Goal: Transaction & Acquisition: Purchase product/service

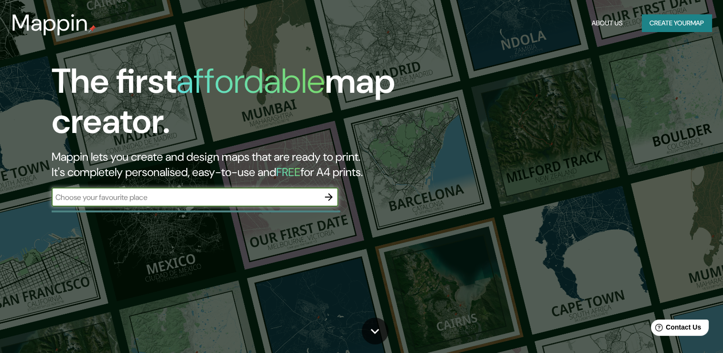
click at [186, 200] on input "text" at bounding box center [186, 197] width 268 height 11
type input "[GEOGRAPHIC_DATA]"
click at [332, 199] on icon "button" at bounding box center [328, 196] width 11 height 11
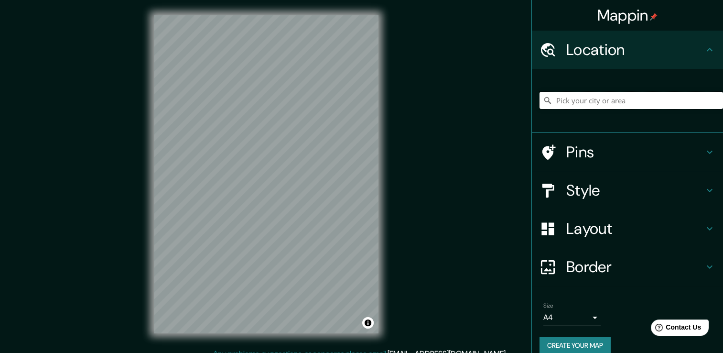
click at [566, 104] on input "Pick your city or area" at bounding box center [632, 100] width 184 height 17
click at [566, 95] on input "Pick your city or area" at bounding box center [632, 100] width 184 height 17
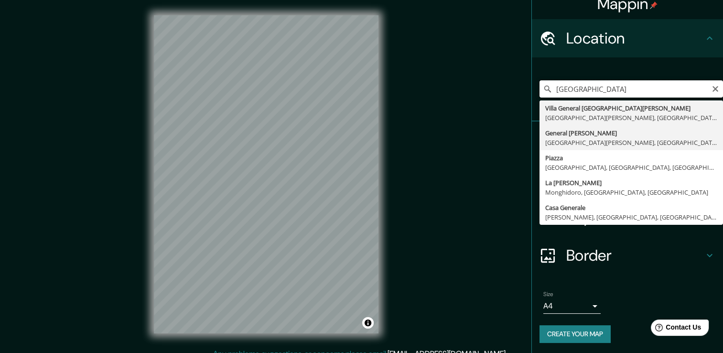
scroll to position [12, 0]
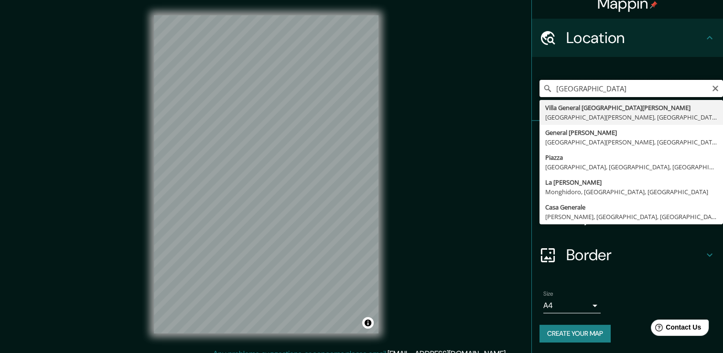
click at [623, 92] on input "[GEOGRAPHIC_DATA]" at bounding box center [632, 88] width 184 height 17
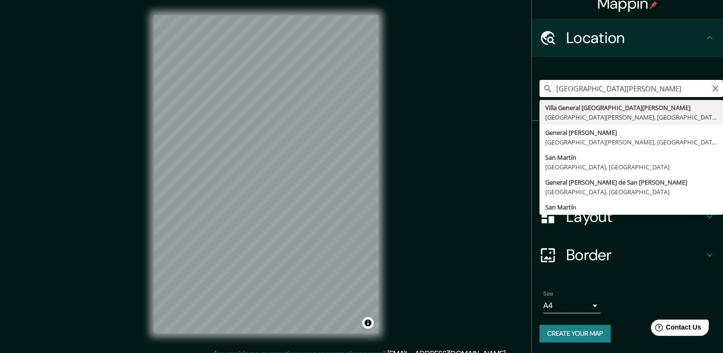
type input "[GEOGRAPHIC_DATA][PERSON_NAME]"
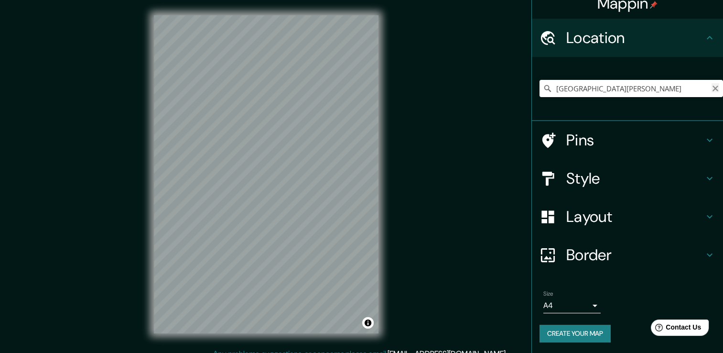
click at [713, 89] on icon "Clear" at bounding box center [716, 89] width 6 height 6
click at [599, 81] on input "Pick your city or area" at bounding box center [632, 88] width 184 height 17
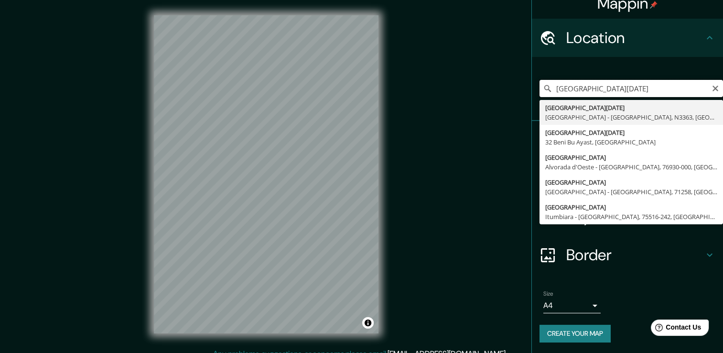
type input "[GEOGRAPHIC_DATA][DATE]"
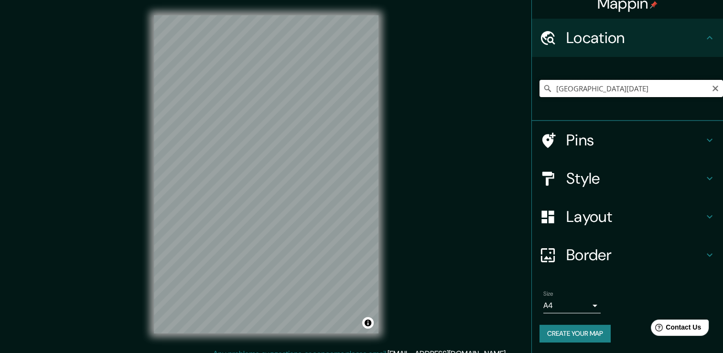
click at [631, 86] on input "[GEOGRAPHIC_DATA][DATE]" at bounding box center [632, 88] width 184 height 17
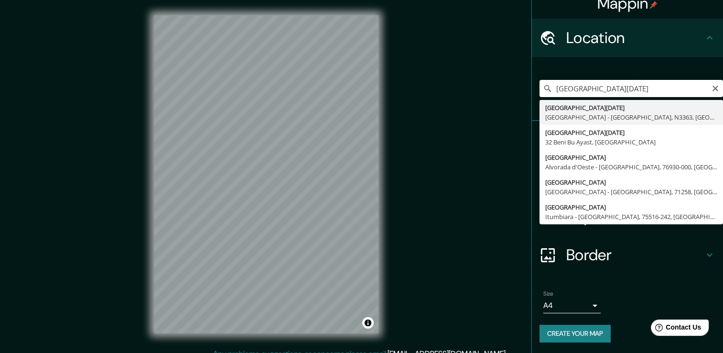
click at [703, 86] on input "[GEOGRAPHIC_DATA][DATE]" at bounding box center [632, 88] width 184 height 17
click at [703, 87] on input "[GEOGRAPHIC_DATA][DATE]" at bounding box center [632, 88] width 184 height 17
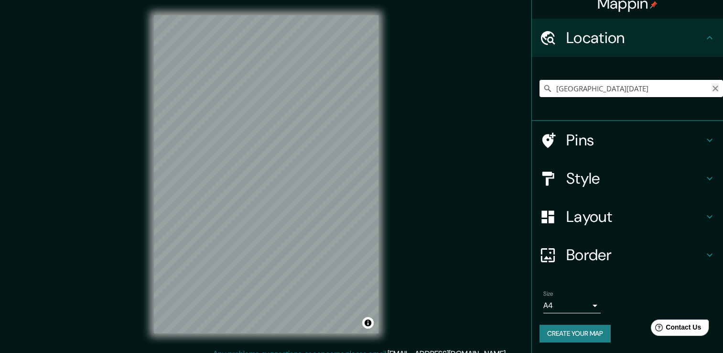
click at [712, 85] on icon "Clear" at bounding box center [716, 89] width 8 height 8
click at [696, 43] on h4 "Location" at bounding box center [635, 37] width 138 height 19
click at [638, 91] on input "Pick your city or area" at bounding box center [632, 88] width 184 height 17
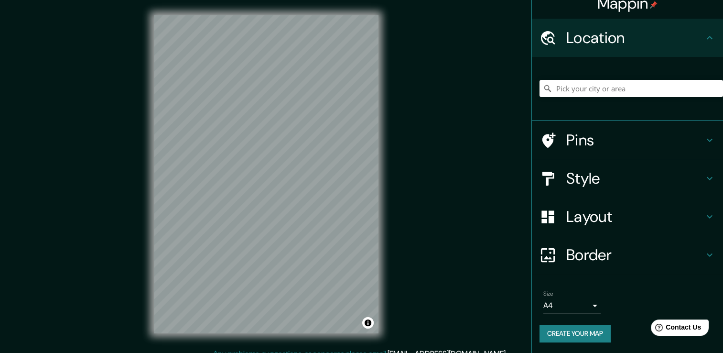
click at [587, 134] on h4 "Pins" at bounding box center [635, 139] width 138 height 19
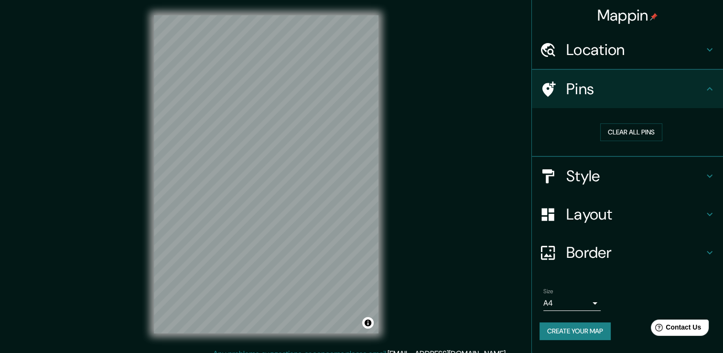
scroll to position [0, 0]
click at [657, 89] on h4 "Pins" at bounding box center [635, 88] width 138 height 19
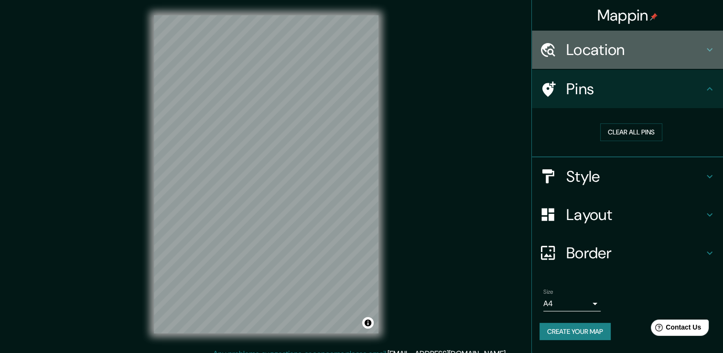
click at [711, 49] on icon at bounding box center [710, 49] width 6 height 3
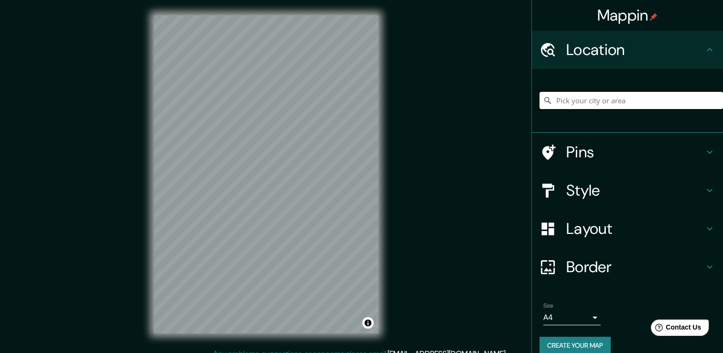
click at [587, 106] on input "Pick your city or area" at bounding box center [632, 100] width 184 height 17
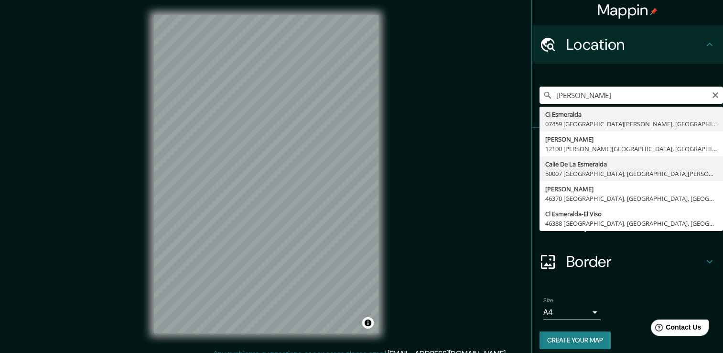
scroll to position [12, 0]
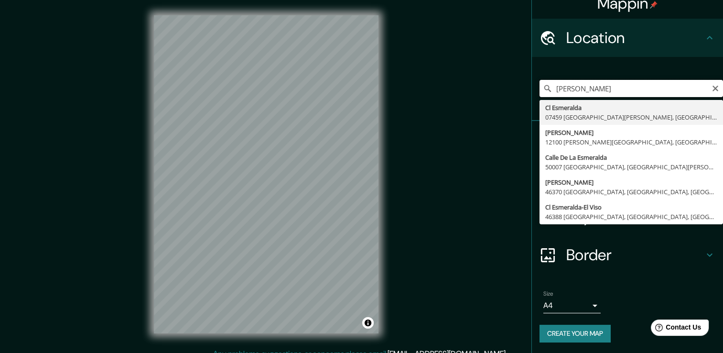
drag, startPoint x: 591, startPoint y: 85, endPoint x: 608, endPoint y: 85, distance: 16.7
click at [599, 85] on input "[PERSON_NAME]" at bounding box center [632, 88] width 184 height 17
drag, startPoint x: 568, startPoint y: 89, endPoint x: 611, endPoint y: 89, distance: 43.5
click at [611, 89] on input "calle eldasmera" at bounding box center [632, 88] width 184 height 17
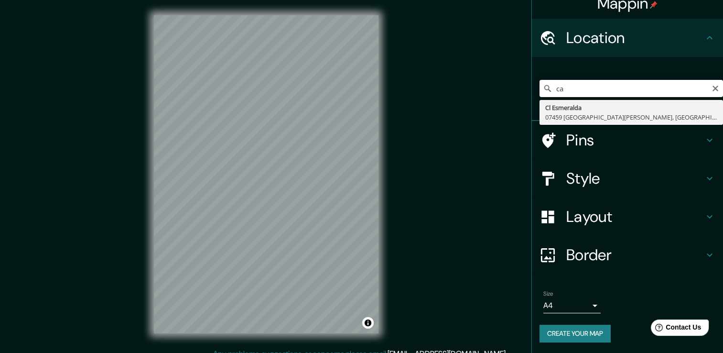
type input "c"
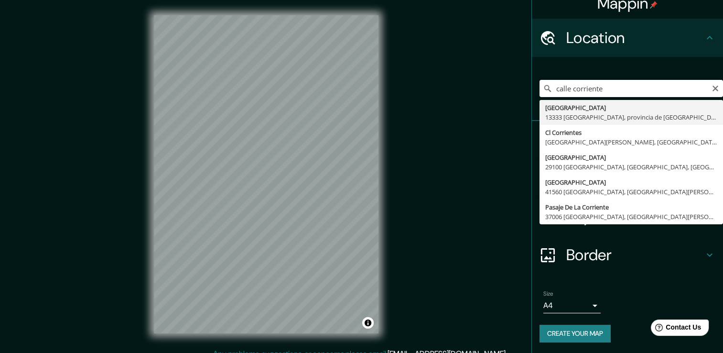
type input "[GEOGRAPHIC_DATA]"
